Goal: Book appointment/travel/reservation

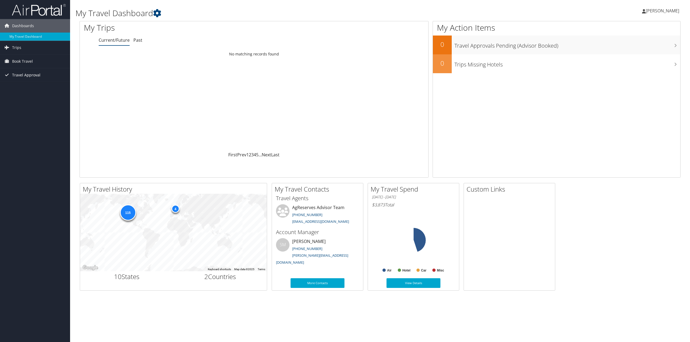
click at [33, 77] on span "Travel Approval" at bounding box center [26, 74] width 28 height 13
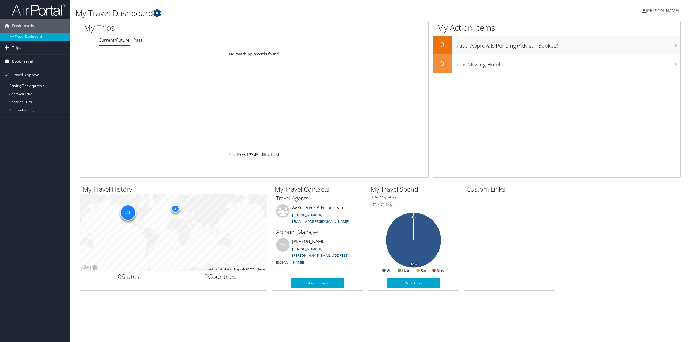
click at [20, 62] on span "Book Travel" at bounding box center [22, 61] width 21 height 13
click at [19, 88] on link "Book/Manage Online Trips" at bounding box center [35, 88] width 70 height 8
